Goal: Information Seeking & Learning: Learn about a topic

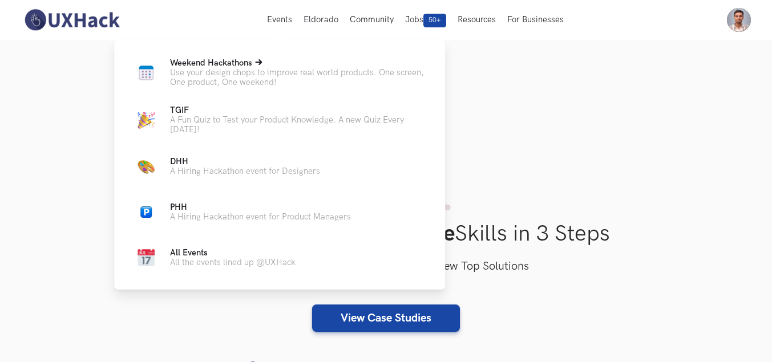
click at [233, 59] on span "Weekend Hackathons Live" at bounding box center [211, 63] width 82 height 10
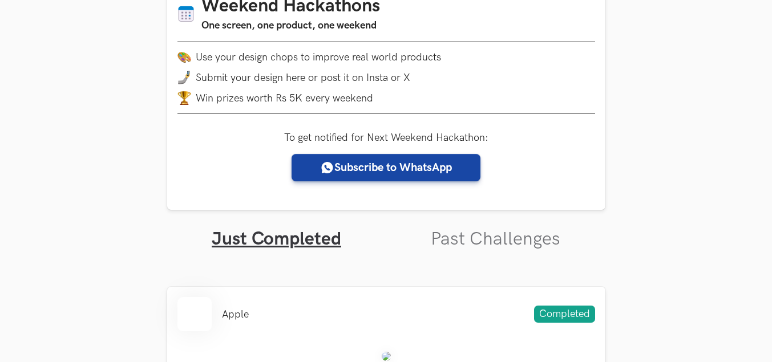
scroll to position [285, 0]
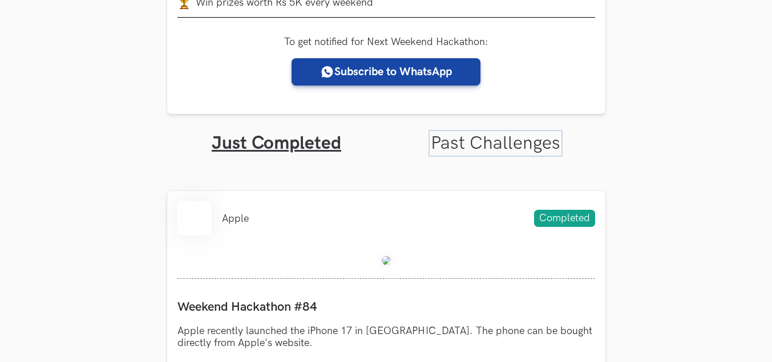
click at [499, 143] on link "Past Challenges" at bounding box center [496, 143] width 130 height 22
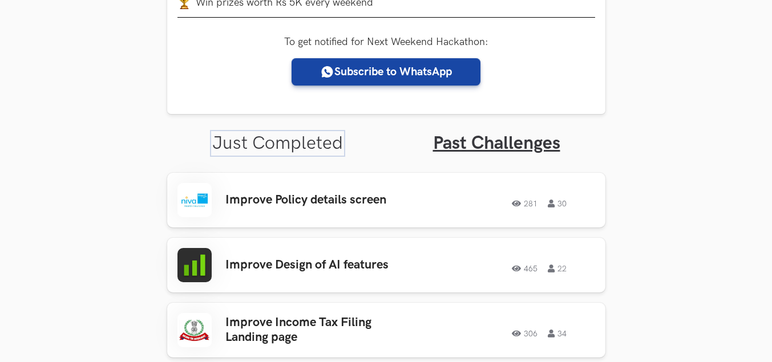
click at [306, 153] on link "Just Completed" at bounding box center [277, 143] width 131 height 22
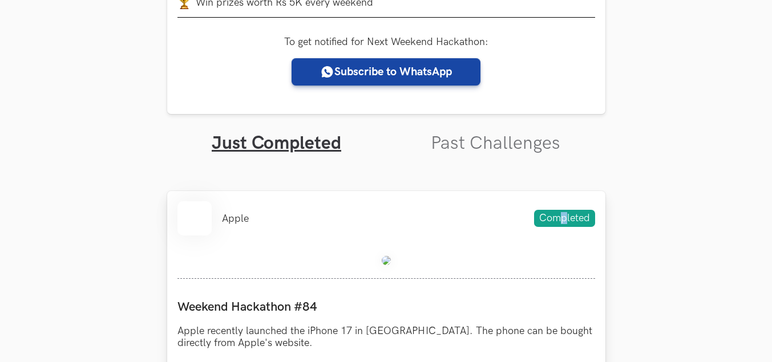
click at [564, 216] on span "Completed" at bounding box center [564, 218] width 61 height 17
drag, startPoint x: 564, startPoint y: 216, endPoint x: 355, endPoint y: 250, distance: 211.6
click at [398, 251] on div at bounding box center [386, 262] width 418 height 33
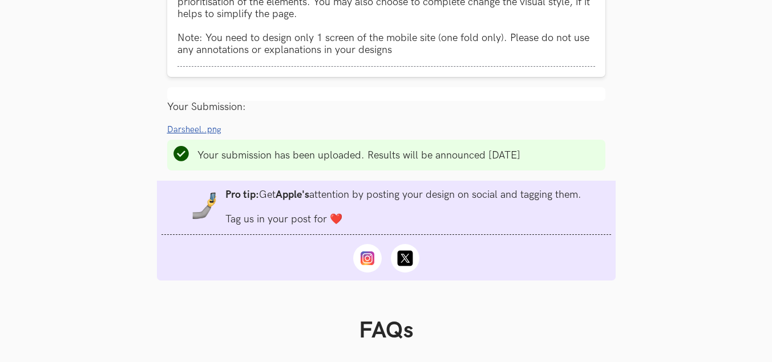
scroll to position [685, 0]
